Goal: Task Accomplishment & Management: Manage account settings

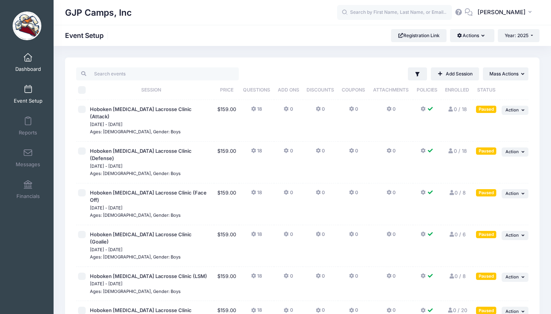
click at [26, 64] on link "Dashboard" at bounding box center [28, 62] width 36 height 27
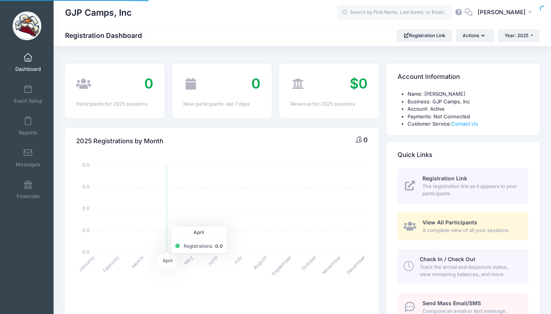
select select
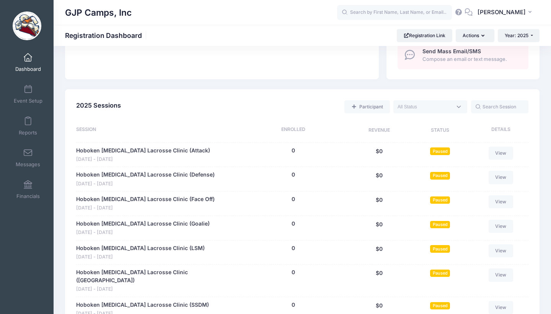
scroll to position [251, 0]
click at [27, 99] on span "Event Setup" at bounding box center [28, 101] width 29 height 7
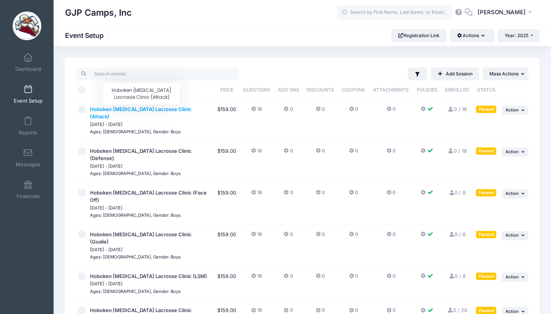
click at [179, 109] on span "Hoboken [MEDICAL_DATA] Lacrosse Clinic (Attack)" at bounding box center [141, 113] width 102 height 14
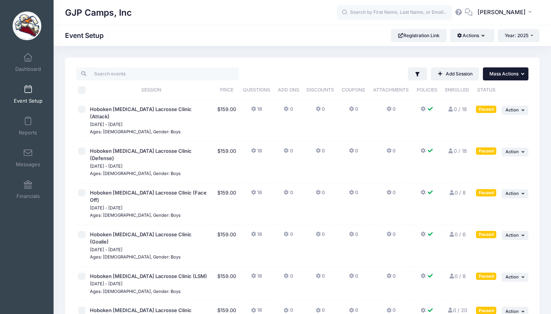
click at [507, 70] on button "... Mass Actions" at bounding box center [506, 73] width 46 height 13
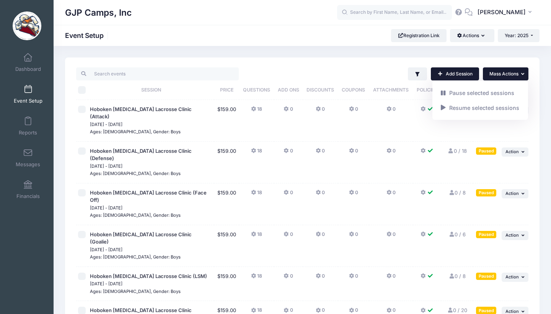
click at [460, 75] on link "Add Session" at bounding box center [455, 73] width 48 height 13
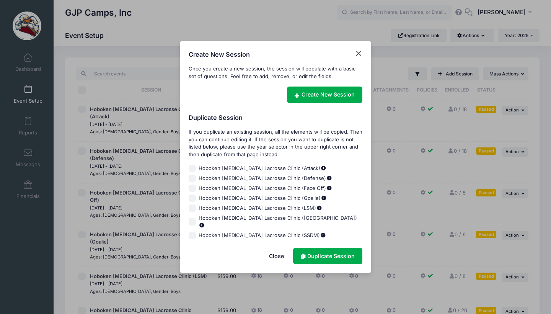
click at [359, 57] on button "Close" at bounding box center [359, 54] width 8 height 8
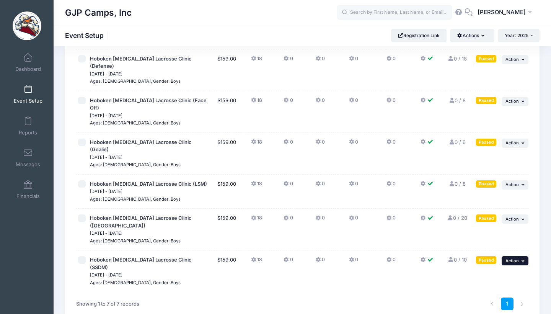
scroll to position [91, 0]
click at [524, 259] on icon "button" at bounding box center [523, 261] width 5 height 4
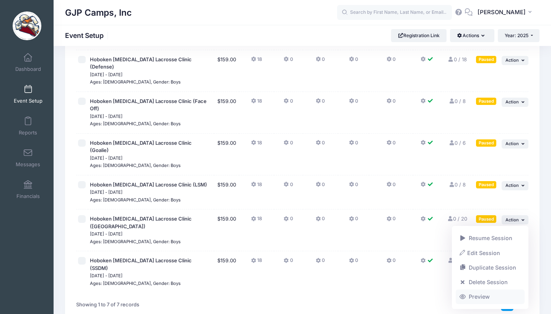
click at [482, 295] on link "Preview" at bounding box center [490, 296] width 69 height 15
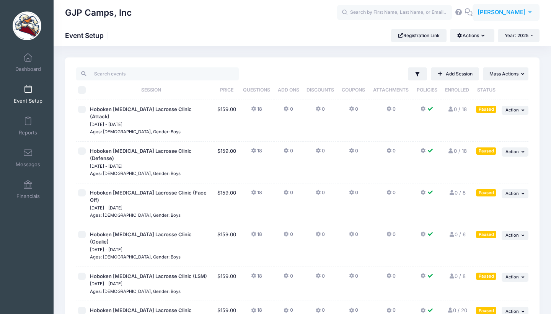
scroll to position [0, 0]
click at [511, 14] on span "[PERSON_NAME]" at bounding box center [501, 12] width 48 height 8
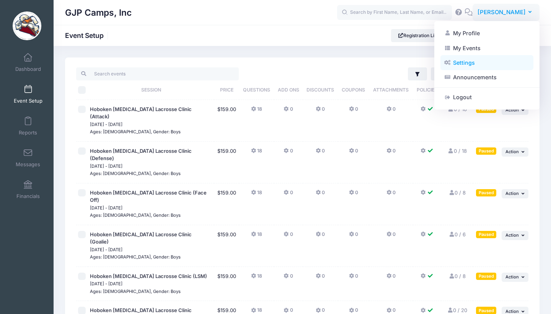
click at [464, 60] on link "Settings" at bounding box center [486, 62] width 93 height 15
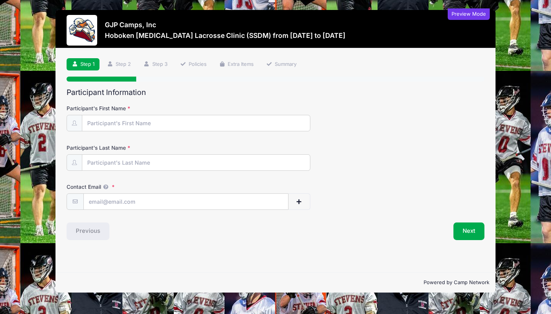
click at [84, 32] on div at bounding box center [82, 30] width 31 height 31
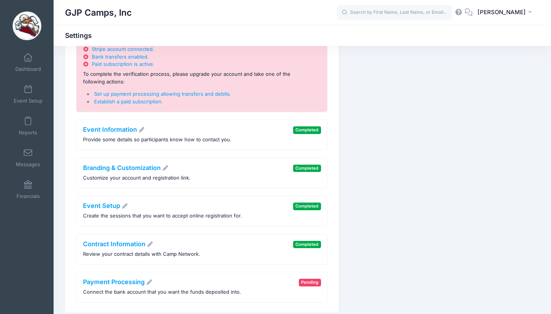
scroll to position [91, 0]
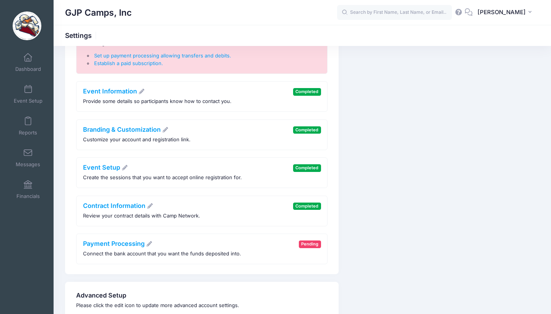
click at [116, 95] on div "Event Information Provide some details so participants know how to contact you." at bounding box center [157, 97] width 148 height 18
click at [116, 93] on link "Event Information" at bounding box center [114, 91] width 62 height 8
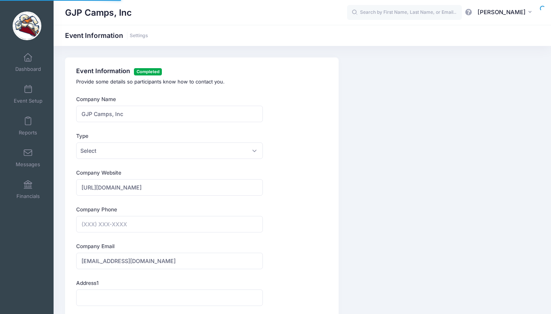
type input "[PHONE_NUMBER]"
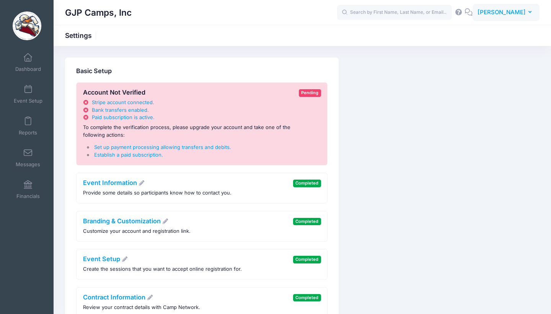
click at [516, 15] on span "Jon Lanzalotto" at bounding box center [501, 12] width 48 height 8
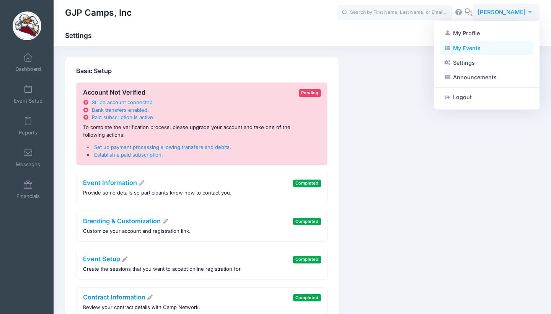
click at [473, 47] on link "My Events" at bounding box center [486, 48] width 93 height 15
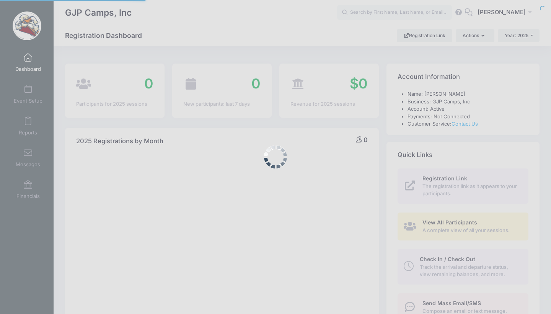
select select
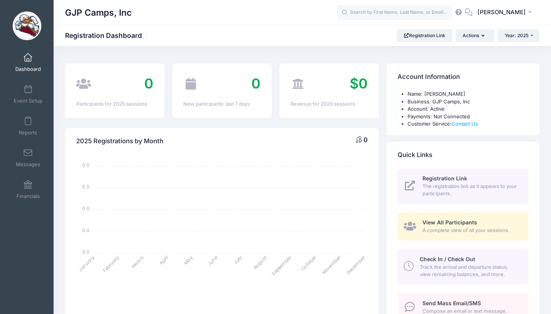
scroll to position [17, 0]
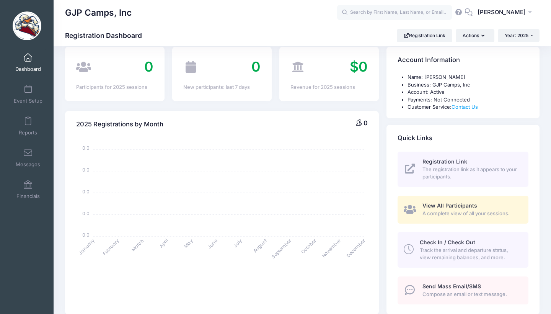
click at [438, 159] on span "Registration Link" at bounding box center [444, 161] width 45 height 7
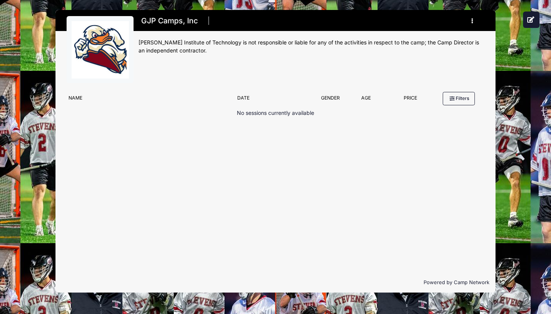
click at [117, 39] on img at bounding box center [100, 49] width 57 height 57
click at [179, 25] on h1 "GJP Camps, Inc" at bounding box center [169, 20] width 62 height 13
click at [191, 115] on div "No sessions currently available" at bounding box center [276, 135] width 418 height 53
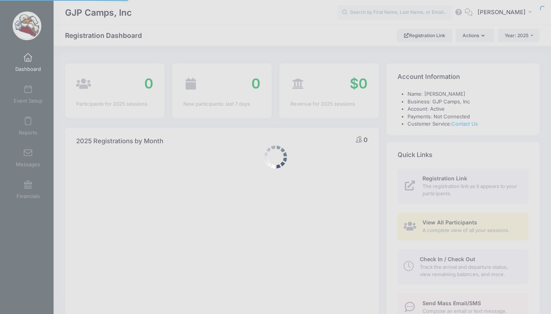
select select
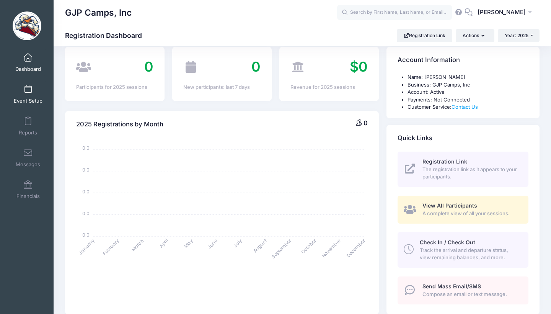
click at [41, 96] on link "Event Setup" at bounding box center [28, 94] width 36 height 27
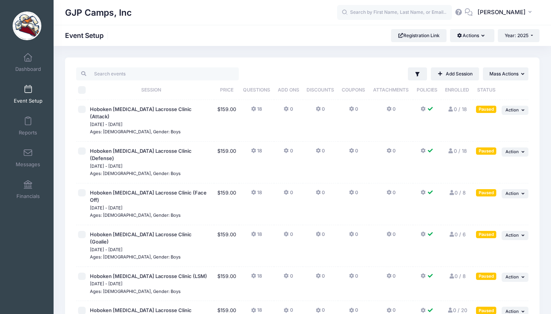
click at [513, 67] on div "Filter Filter Options Show: Active Live Completed Add Session ... Mass Actions" at bounding box center [302, 237] width 474 height 360
click at [513, 72] on span "Mass Actions" at bounding box center [503, 74] width 29 height 6
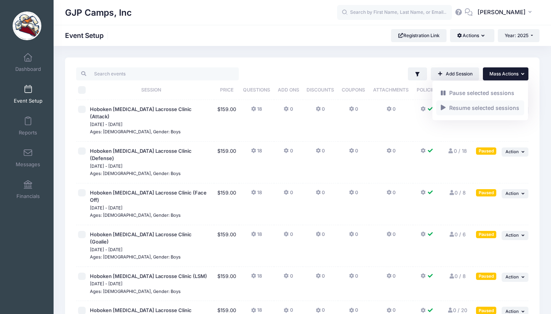
click at [494, 106] on link "Resume selected sessions" at bounding box center [480, 107] width 88 height 15
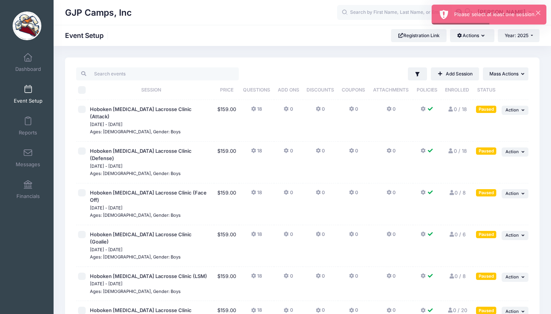
click at [83, 108] on input "checkbox" at bounding box center [82, 110] width 8 height 8
checkbox input "true"
click at [81, 147] on input "checkbox" at bounding box center [82, 151] width 8 height 8
checkbox input "true"
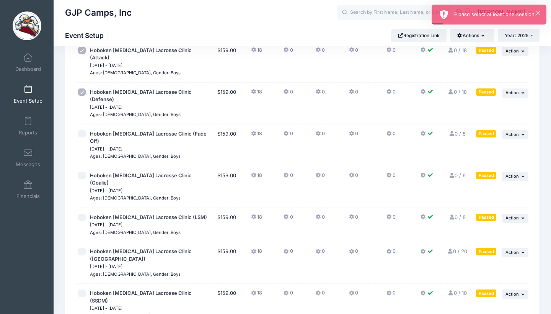
click at [83, 130] on input "checkbox" at bounding box center [82, 134] width 8 height 8
checkbox input "true"
click at [83, 172] on input "checkbox" at bounding box center [82, 176] width 8 height 8
checkbox input "true"
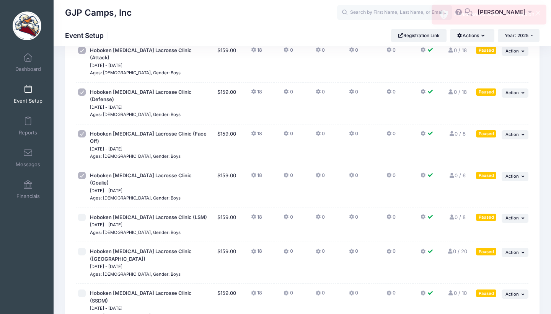
click at [81, 213] on input "checkbox" at bounding box center [82, 217] width 8 height 8
checkbox input "true"
click at [81, 248] on input "checkbox" at bounding box center [82, 252] width 8 height 8
checkbox input "true"
click at [81, 289] on input "checkbox" at bounding box center [82, 293] width 8 height 8
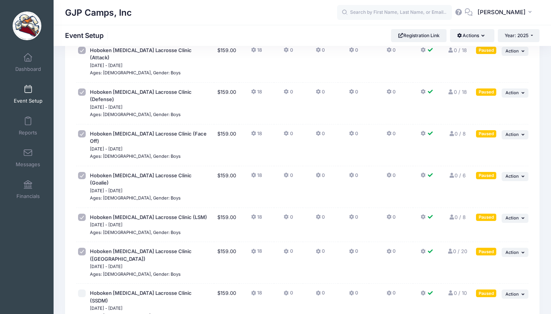
checkbox input "true"
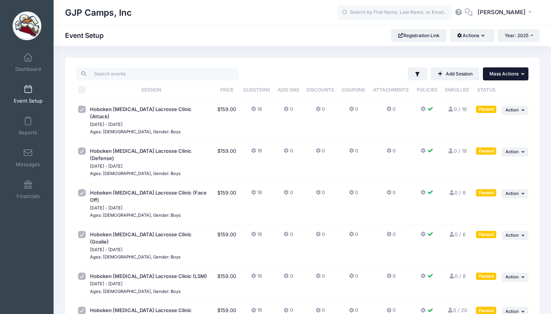
scroll to position [0, 0]
click at [510, 80] on button "... Mass Actions" at bounding box center [506, 73] width 46 height 13
click at [488, 107] on link "Resume selected sessions" at bounding box center [480, 107] width 88 height 15
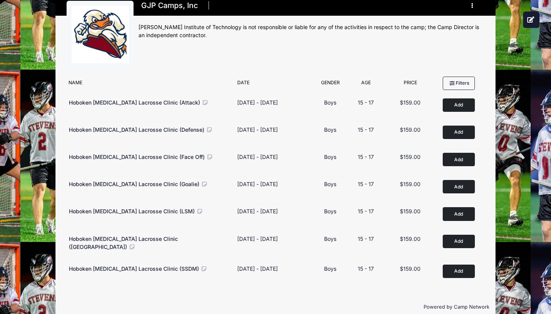
scroll to position [15, 0]
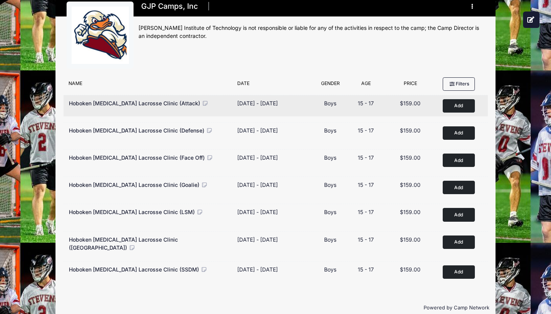
click at [202, 103] on icon at bounding box center [205, 103] width 7 height 5
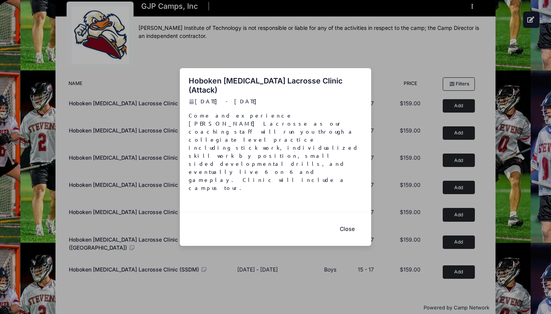
click at [352, 221] on button "Close" at bounding box center [347, 229] width 31 height 16
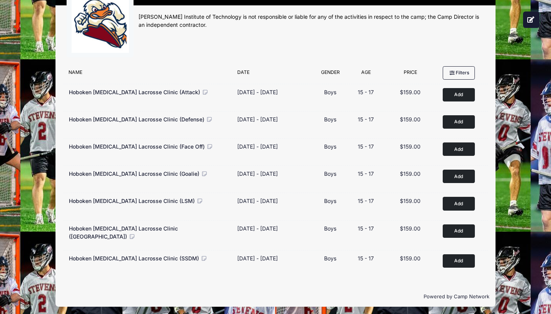
scroll to position [25, 0]
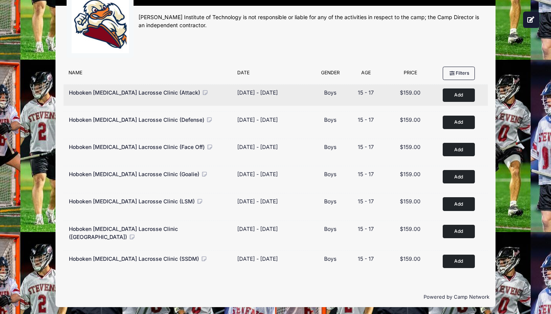
click at [452, 92] on button "Add to Cart" at bounding box center [459, 94] width 32 height 13
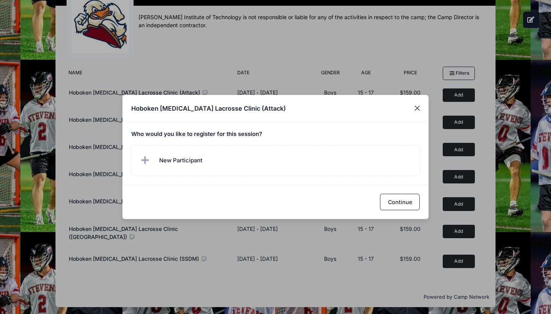
click at [418, 108] on button "Close" at bounding box center [418, 108] width 14 height 14
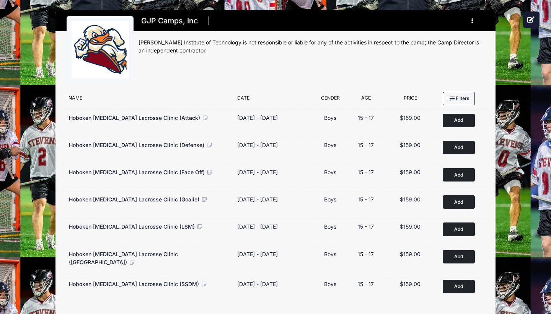
scroll to position [0, 0]
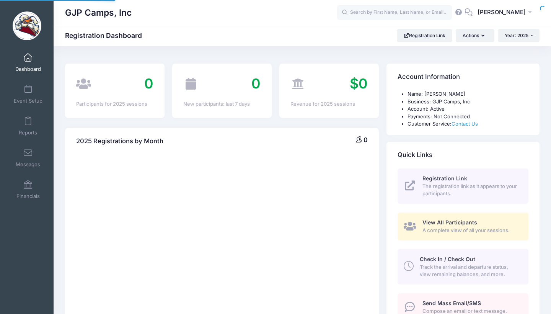
select select
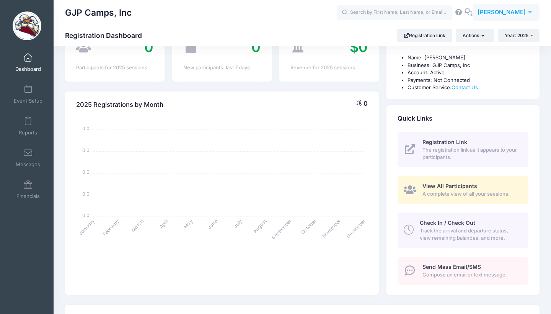
click at [514, 20] on button "JL Jon Lanzalotto" at bounding box center [505, 13] width 67 height 18
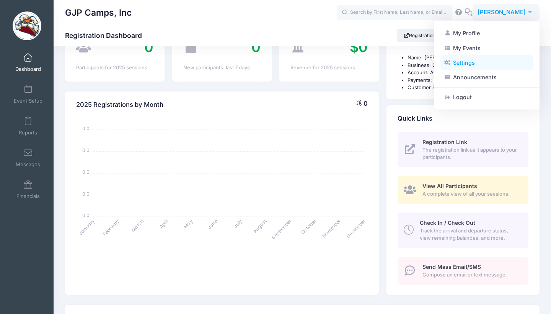
click at [467, 63] on link "Settings" at bounding box center [486, 62] width 93 height 15
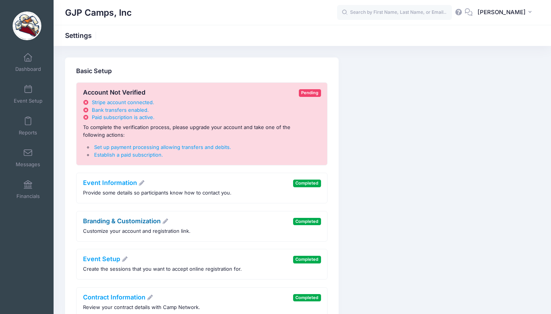
click at [106, 217] on link "Branding & Customization" at bounding box center [126, 221] width 86 height 8
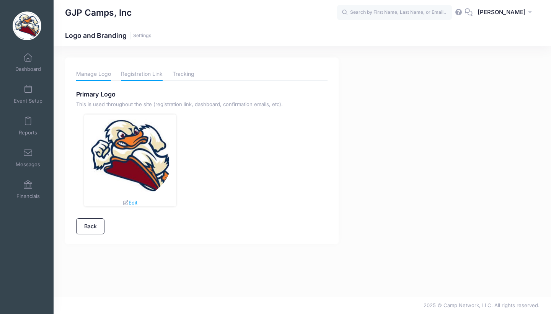
click at [152, 68] on link "Registration Link" at bounding box center [142, 73] width 42 height 13
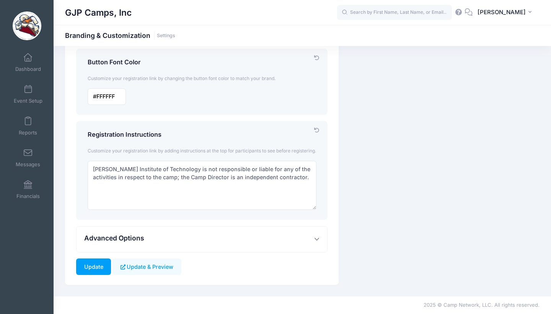
scroll to position [295, 0]
click at [246, 239] on button "Advanced Options" at bounding box center [202, 239] width 251 height 26
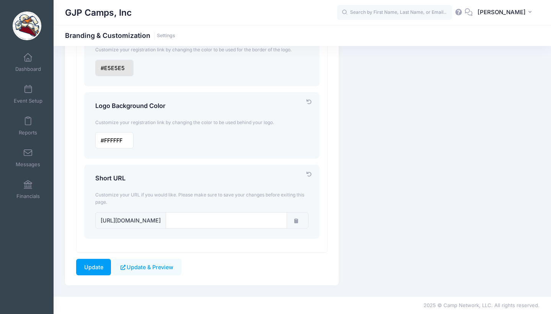
scroll to position [677, 0]
click at [228, 224] on input "input" at bounding box center [226, 220] width 121 height 16
type input "gjpcamps"
click at [97, 267] on input "Update" at bounding box center [93, 267] width 35 height 16
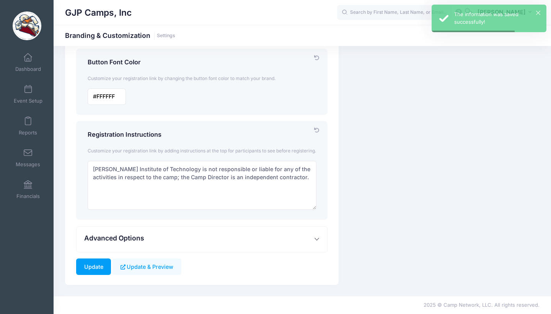
scroll to position [295, 0]
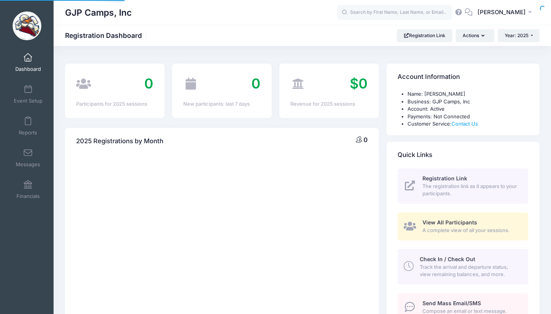
select select
click at [35, 101] on span "Event Setup" at bounding box center [28, 101] width 29 height 7
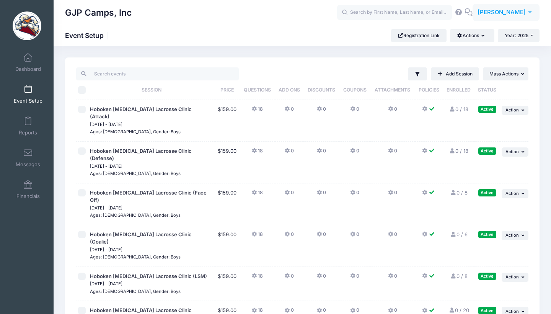
click at [511, 17] on button "[PERSON_NAME]" at bounding box center [505, 13] width 67 height 18
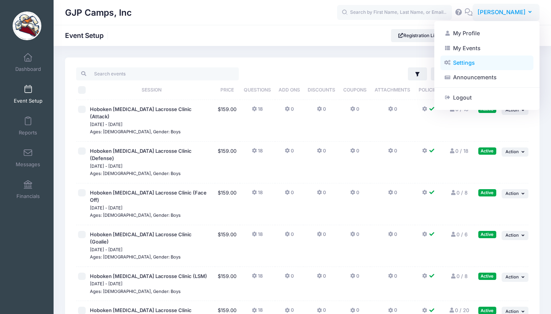
click at [466, 63] on link "Settings" at bounding box center [486, 62] width 93 height 15
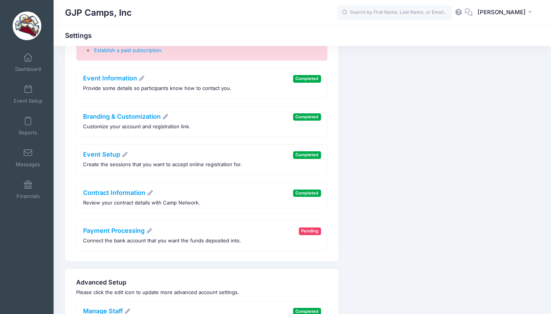
scroll to position [104, 0]
click at [141, 114] on link "Branding & Customization" at bounding box center [126, 117] width 86 height 8
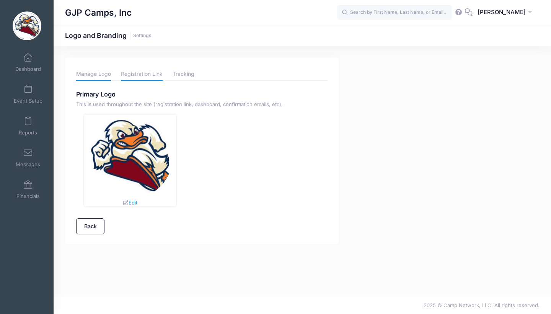
click at [141, 75] on link "Registration Link" at bounding box center [142, 73] width 42 height 13
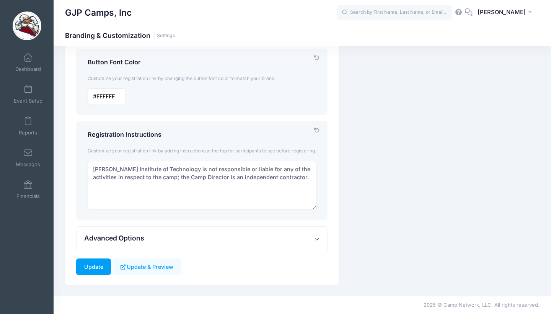
click at [148, 247] on button "Advanced Options" at bounding box center [202, 239] width 251 height 26
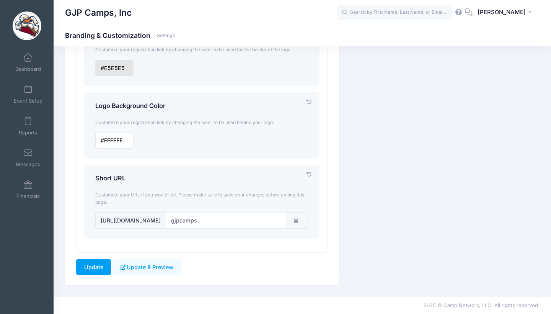
scroll to position [677, 0]
